Goal: Transaction & Acquisition: Obtain resource

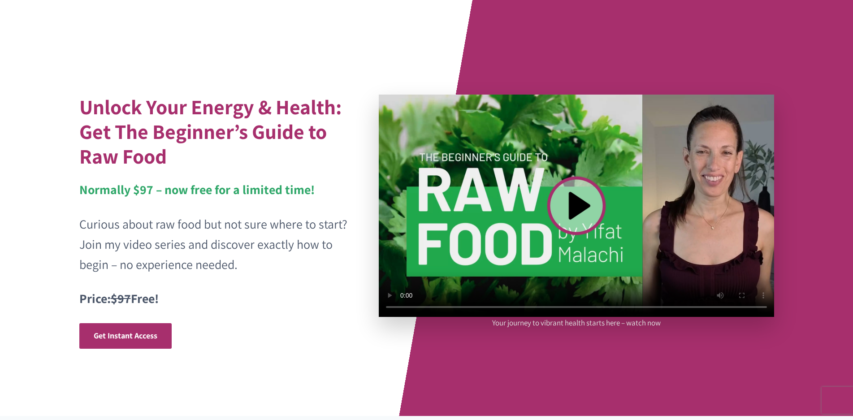
click at [570, 203] on video at bounding box center [576, 206] width 395 height 222
click at [124, 335] on span "Get Instant Access" at bounding box center [126, 335] width 64 height 10
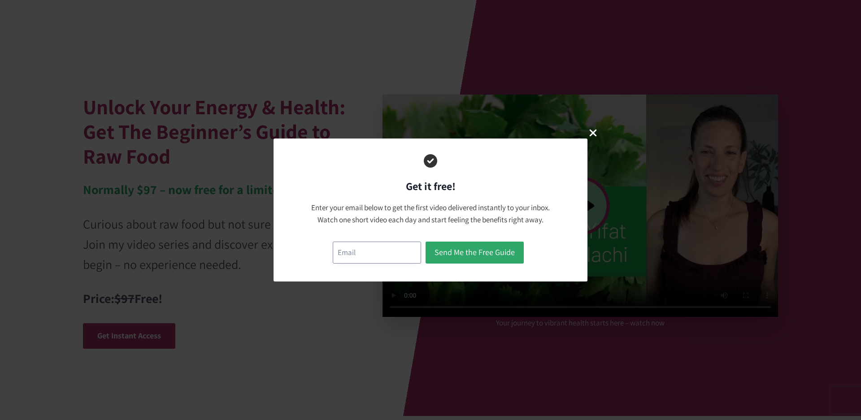
click at [338, 250] on input "email" at bounding box center [377, 253] width 88 height 22
type input "[EMAIL_ADDRESS][DOMAIN_NAME]"
click at [477, 250] on button "Send Me the Free Guide" at bounding box center [474, 253] width 98 height 22
